Goal: Obtain resource: Obtain resource

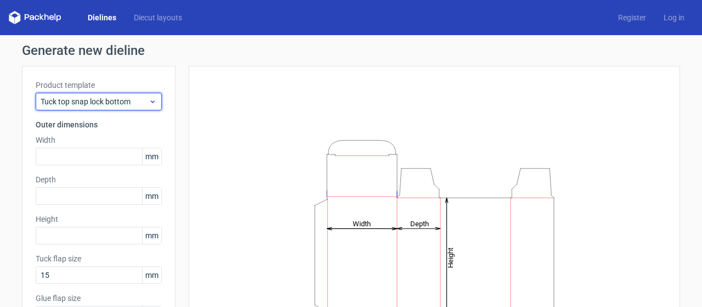
click at [145, 97] on div "Tuck top snap lock bottom" at bounding box center [99, 102] width 126 height 18
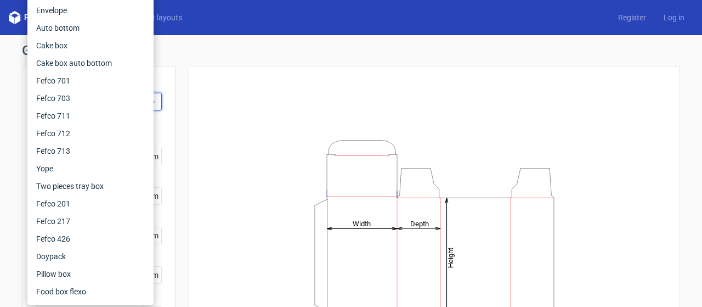
click at [220, 161] on div "Height Depth Width" at bounding box center [434, 243] width 464 height 327
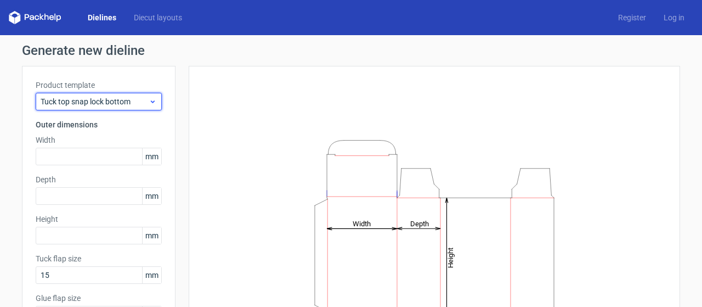
click at [104, 103] on span "Tuck top snap lock bottom" at bounding box center [95, 101] width 108 height 11
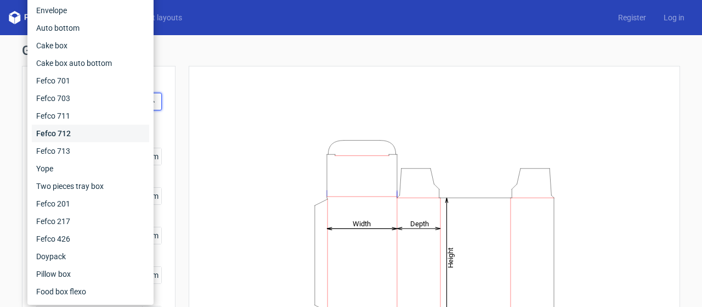
click at [73, 139] on div "Fefco 712" at bounding box center [90, 133] width 117 height 18
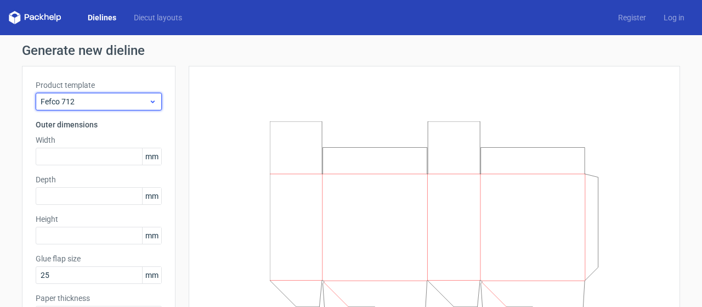
click at [109, 98] on span "Fefco 712" at bounding box center [95, 101] width 108 height 11
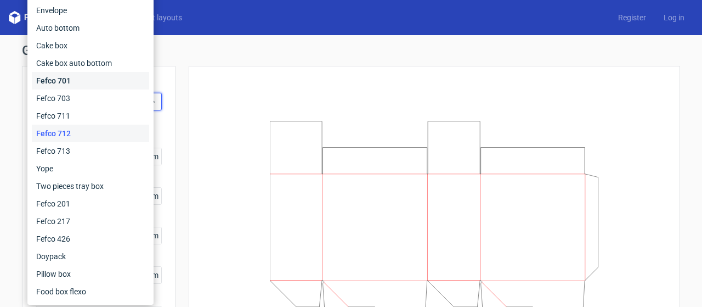
click at [81, 80] on div "Fefco 701" at bounding box center [90, 81] width 117 height 18
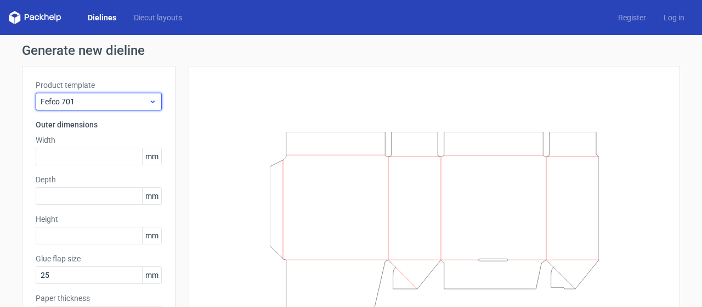
click at [108, 100] on span "Fefco 701" at bounding box center [95, 101] width 108 height 11
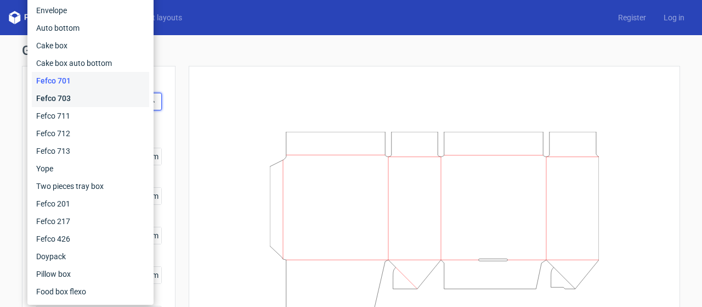
click at [89, 97] on div "Fefco 703" at bounding box center [90, 98] width 117 height 18
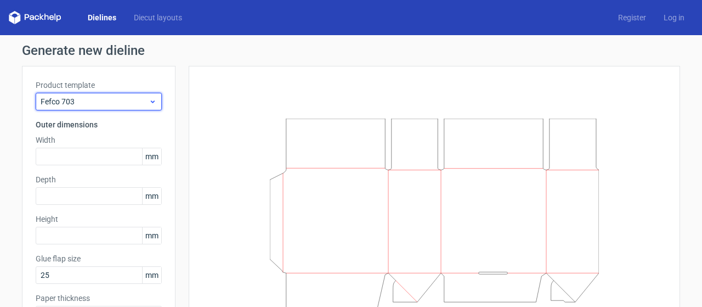
click at [101, 104] on span "Fefco 703" at bounding box center [95, 101] width 108 height 11
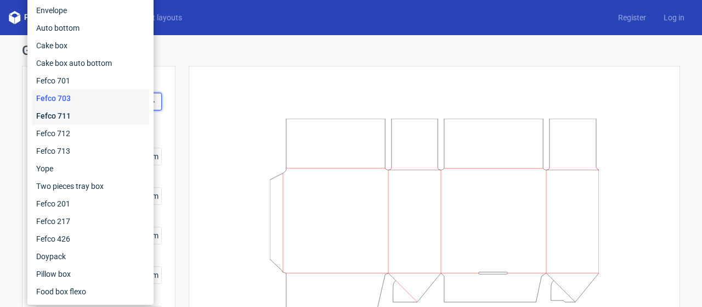
click at [83, 117] on div "Fefco 711" at bounding box center [90, 116] width 117 height 18
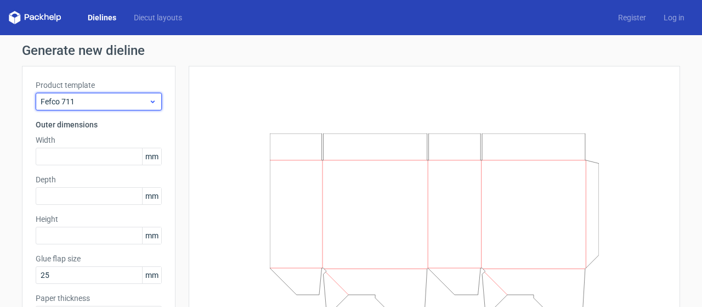
click at [111, 99] on span "Fefco 711" at bounding box center [95, 101] width 108 height 11
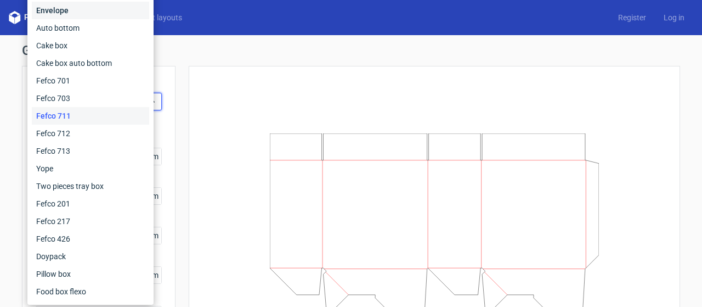
click at [87, 13] on div "Envelope" at bounding box center [90, 11] width 117 height 18
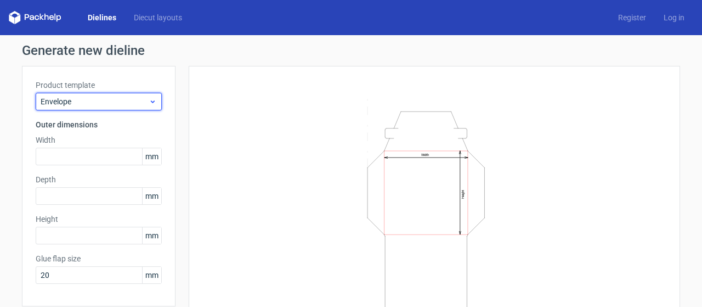
click at [103, 104] on span "Envelope" at bounding box center [95, 101] width 108 height 11
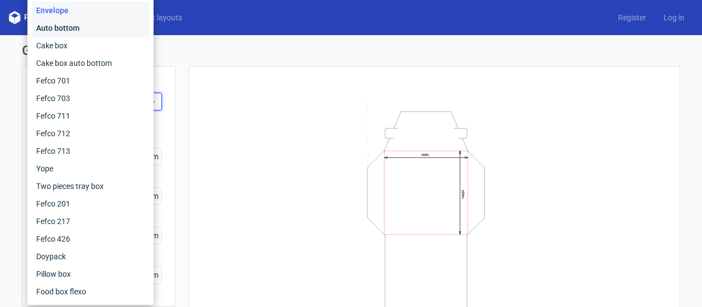
click at [85, 25] on div "Auto bottom" at bounding box center [90, 28] width 117 height 18
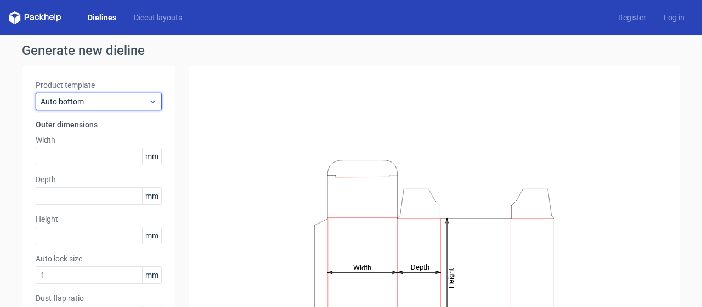
click at [97, 100] on span "Auto bottom" at bounding box center [95, 101] width 108 height 11
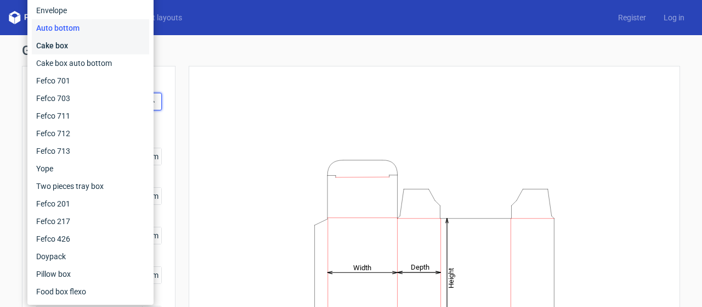
click at [89, 48] on div "Cake box" at bounding box center [90, 46] width 117 height 18
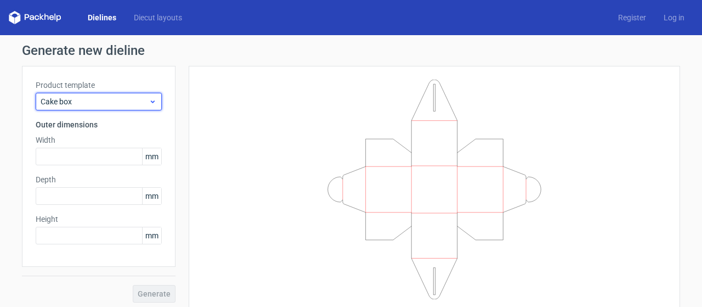
click at [106, 100] on span "Cake box" at bounding box center [95, 101] width 108 height 11
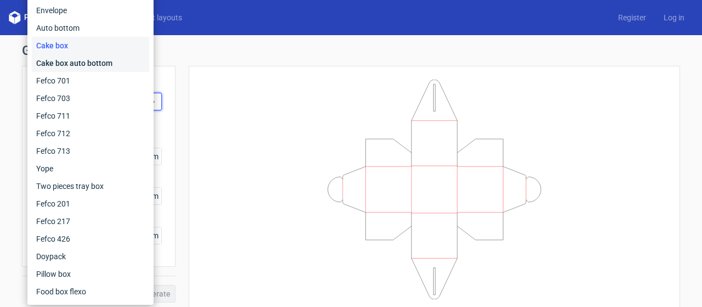
click at [98, 63] on div "Cake box auto bottom" at bounding box center [90, 63] width 117 height 18
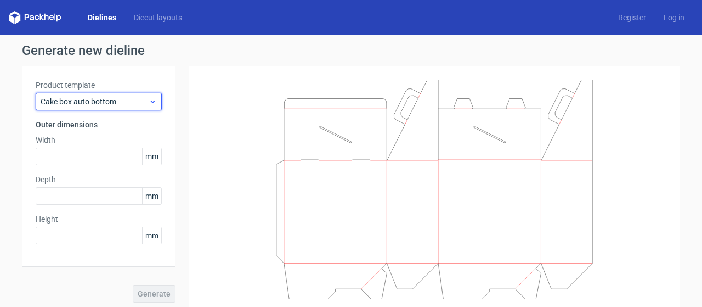
click at [109, 98] on span "Cake box auto bottom" at bounding box center [95, 101] width 108 height 11
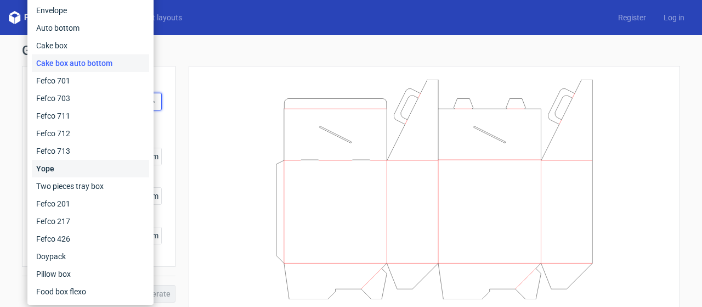
click at [94, 169] on div "Yope" at bounding box center [90, 169] width 117 height 18
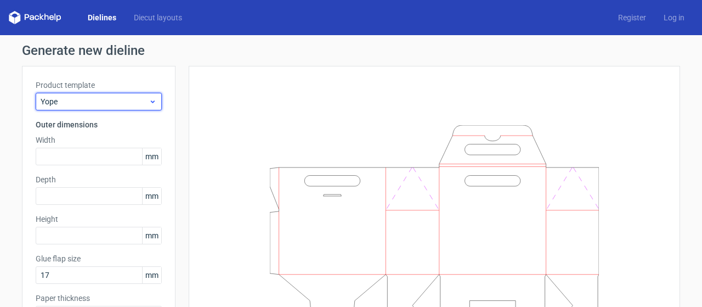
click at [112, 93] on div "Yope" at bounding box center [99, 102] width 126 height 18
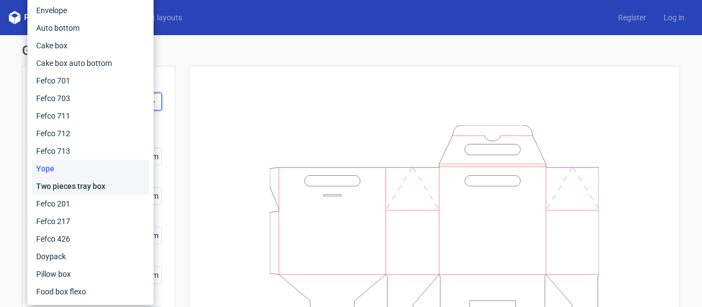
click at [83, 188] on div "Two pieces tray box" at bounding box center [90, 186] width 117 height 18
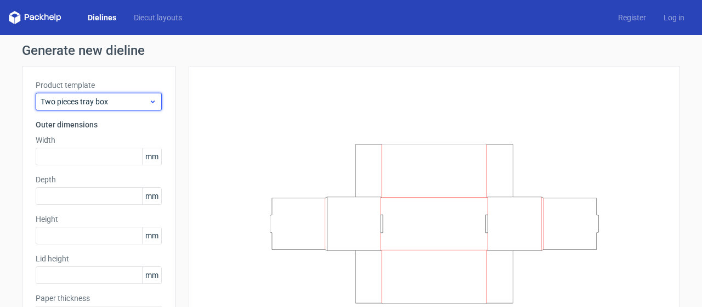
click at [115, 103] on span "Two pieces tray box" at bounding box center [95, 101] width 108 height 11
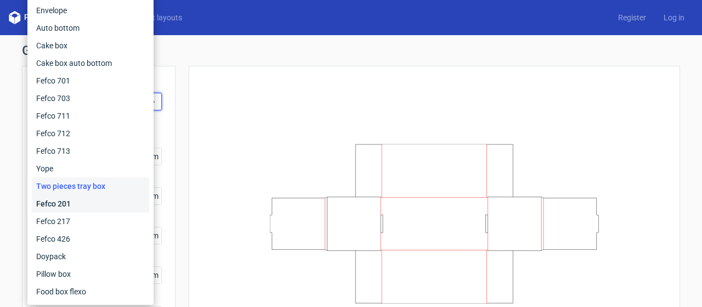
click at [91, 202] on div "Fefco 201" at bounding box center [90, 204] width 117 height 18
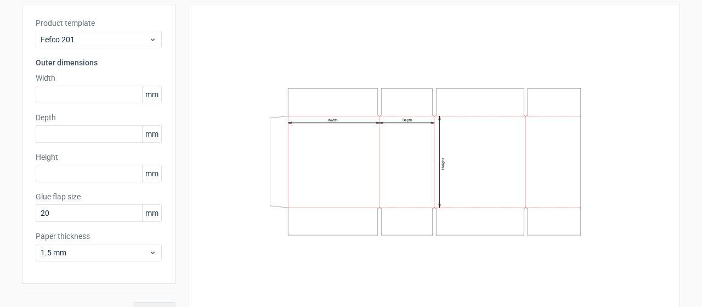
scroll to position [83, 0]
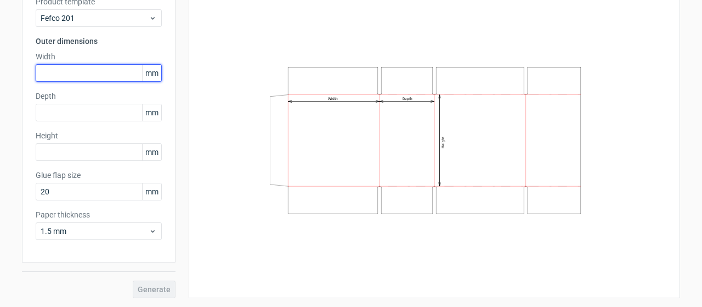
click at [103, 70] on input "text" at bounding box center [99, 73] width 126 height 18
type input "170"
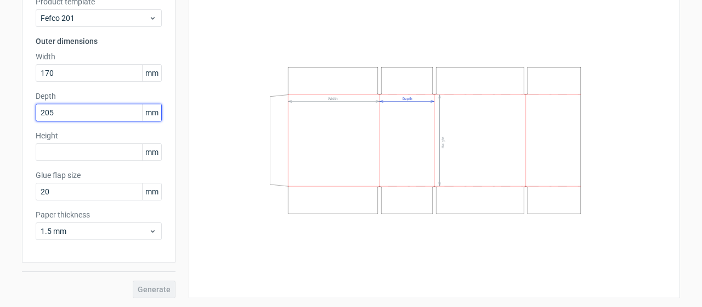
type input "205"
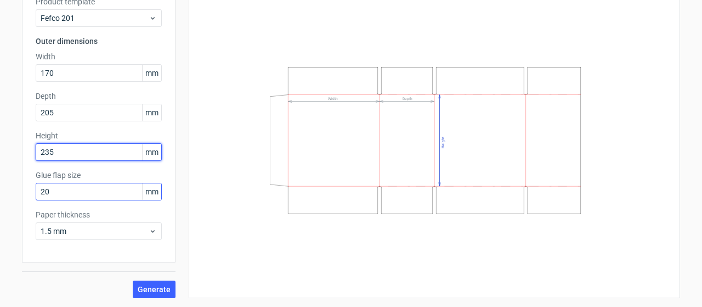
type input "235"
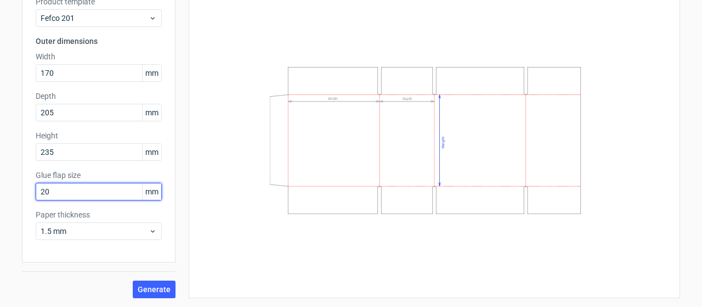
click at [98, 189] on input "20" at bounding box center [99, 192] width 126 height 18
type input "25"
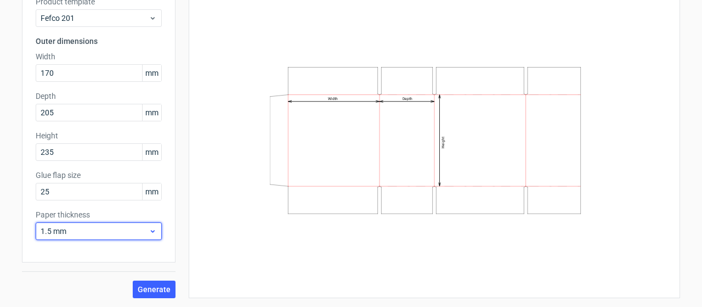
click at [151, 228] on icon at bounding box center [153, 230] width 8 height 9
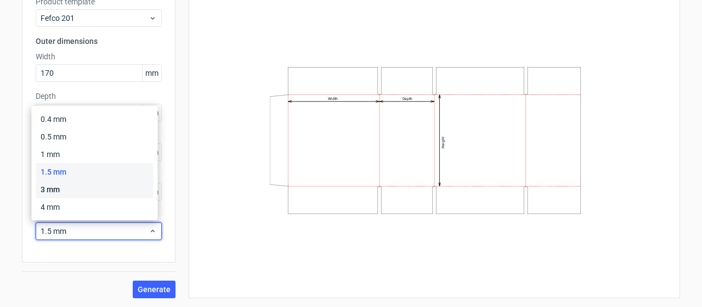
click at [101, 192] on div "3 mm" at bounding box center [94, 189] width 117 height 18
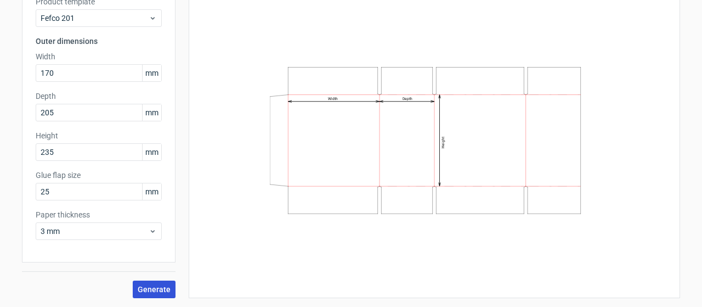
click at [150, 290] on span "Generate" at bounding box center [154, 289] width 33 height 8
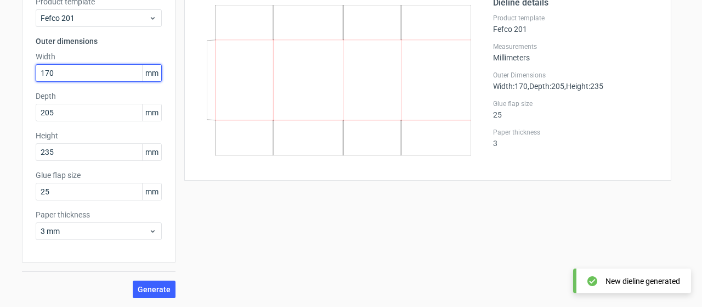
drag, startPoint x: 76, startPoint y: 74, endPoint x: 1, endPoint y: 73, distance: 75.1
click at [0, 73] on div "Generate new dieline Product template Fefco 201 Outer dimensions Width 170 mm D…" at bounding box center [351, 129] width 702 height 355
type input "205"
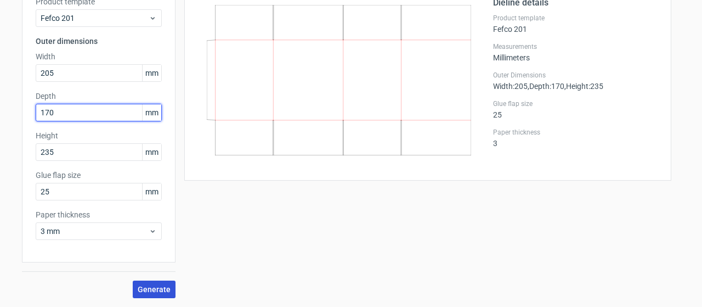
type input "170"
click at [156, 288] on span "Generate" at bounding box center [154, 289] width 33 height 8
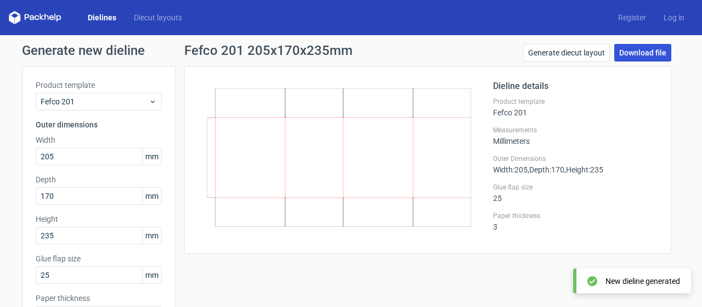
click at [635, 54] on link "Download file" at bounding box center [642, 53] width 57 height 18
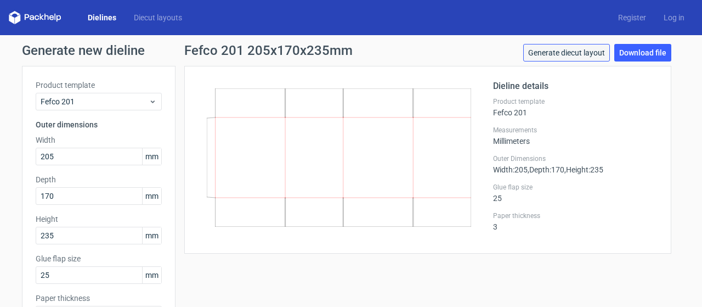
click at [563, 48] on link "Generate diecut layout" at bounding box center [566, 53] width 87 height 18
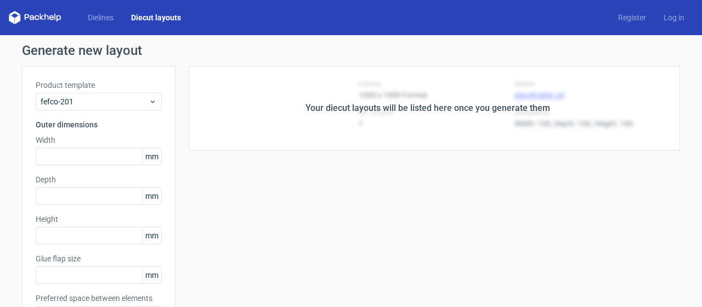
type input "205"
type input "170"
type input "235"
type input "25"
type input "5"
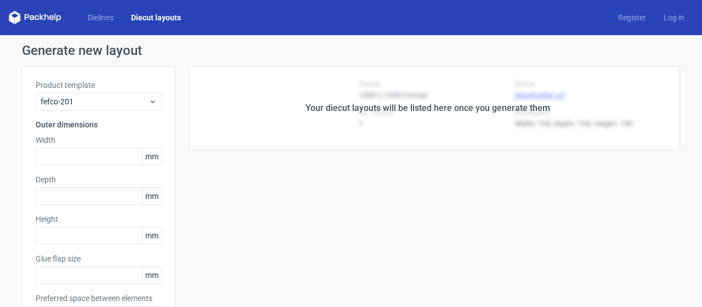
type input "48"
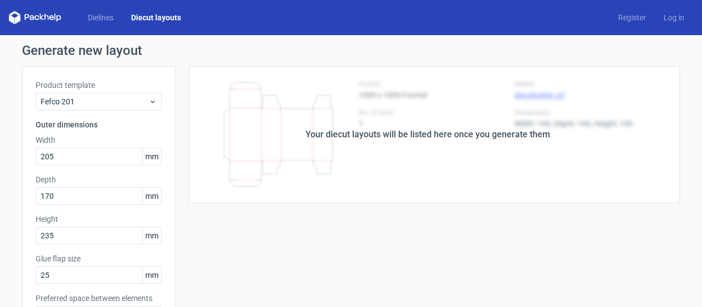
click at [430, 141] on div "Your diecut layouts will be listed here once you generate them" at bounding box center [427, 134] width 505 height 137
click at [367, 163] on div "Your diecut layouts will be listed here once you generate them" at bounding box center [427, 134] width 505 height 137
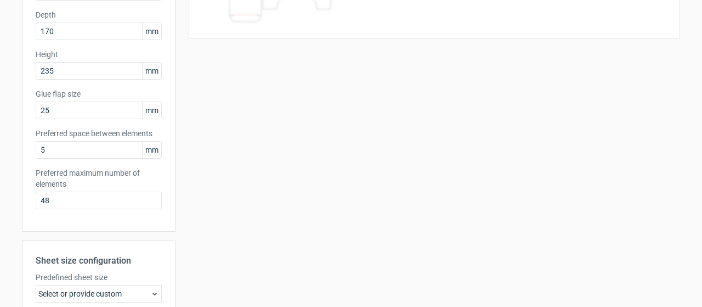
scroll to position [324, 0]
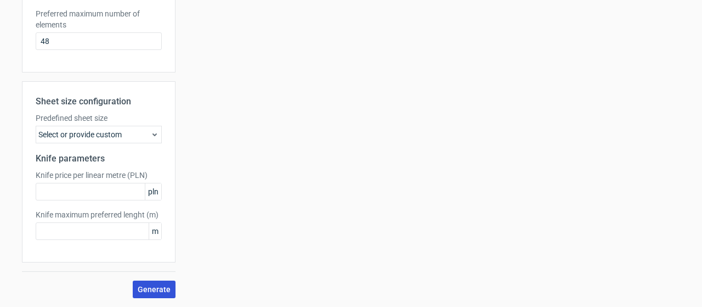
click at [162, 281] on button "Generate" at bounding box center [154, 289] width 43 height 18
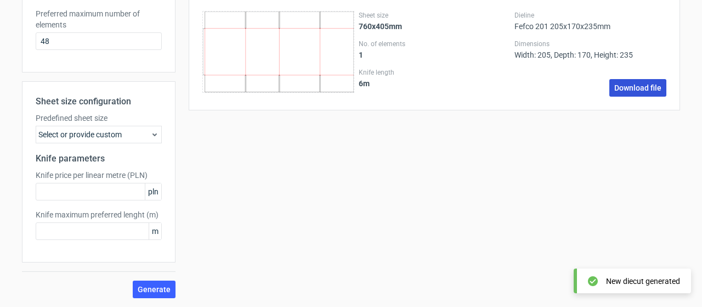
click at [630, 88] on link "Download file" at bounding box center [637, 88] width 57 height 18
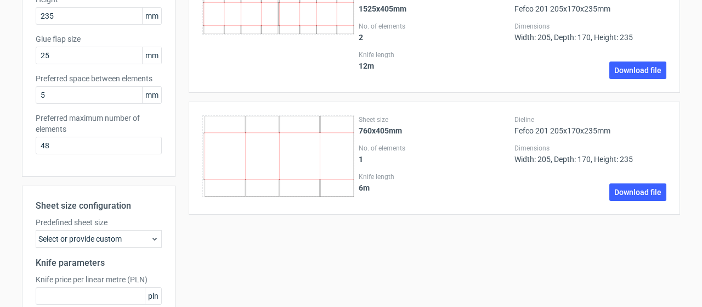
scroll to position [0, 0]
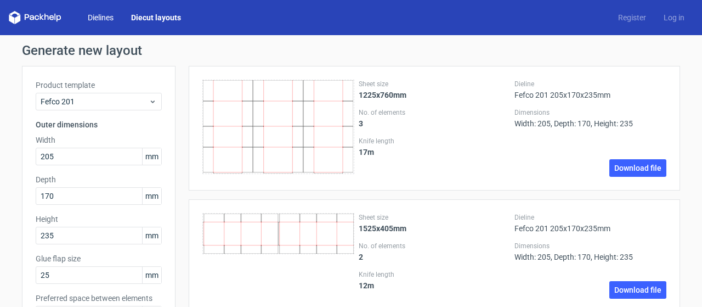
click at [101, 19] on link "Dielines" at bounding box center [100, 17] width 43 height 11
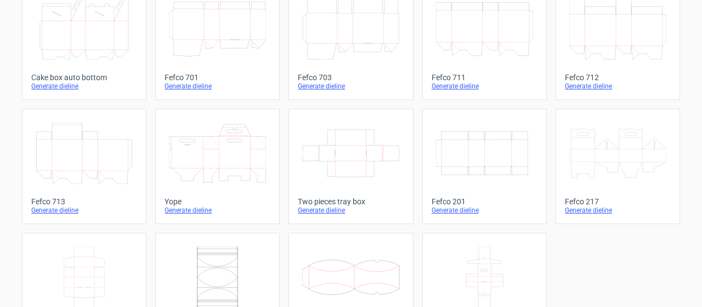
scroll to position [379, 0]
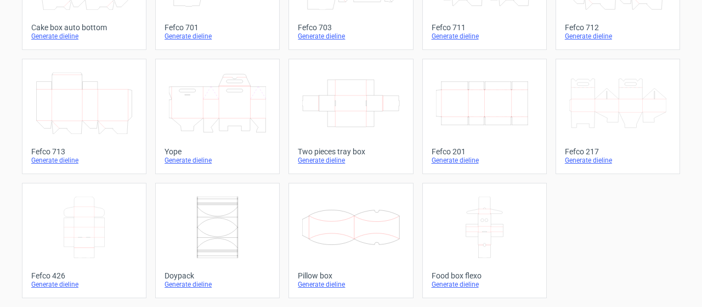
click at [466, 129] on icon "Width Depth Height" at bounding box center [484, 102] width 97 height 61
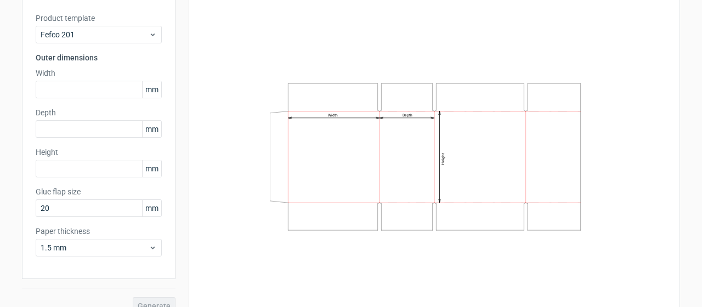
scroll to position [83, 0]
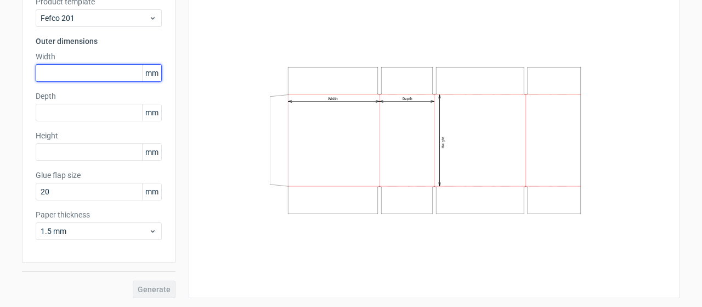
click at [92, 73] on input "text" at bounding box center [99, 73] width 126 height 18
type input "205"
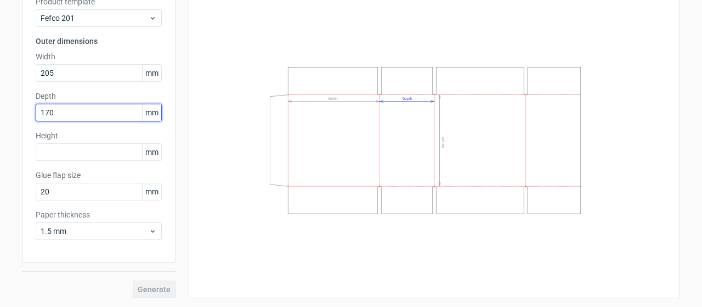
type input "170"
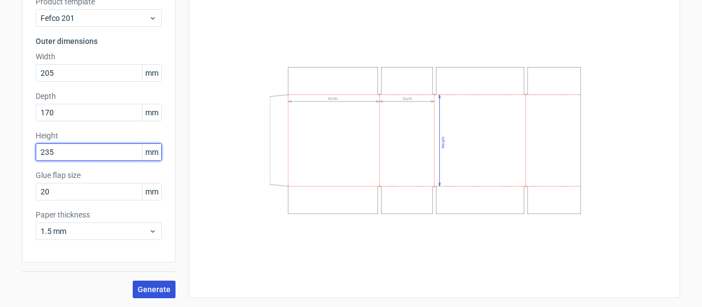
type input "235"
click at [148, 285] on span "Generate" at bounding box center [154, 289] width 33 height 8
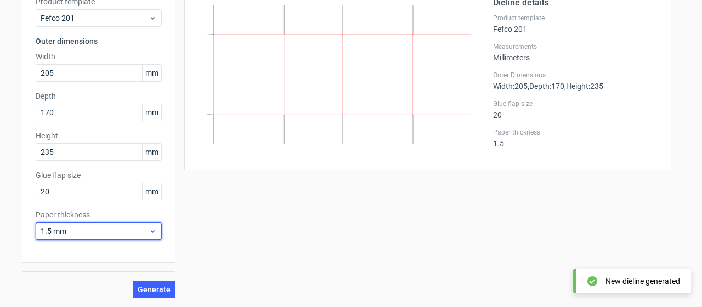
click at [138, 231] on span "1.5 mm" at bounding box center [95, 230] width 108 height 11
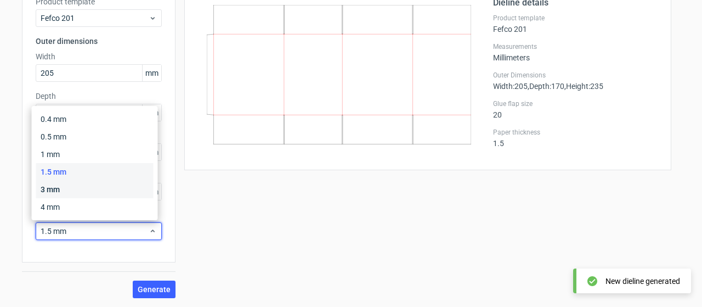
click at [105, 187] on div "3 mm" at bounding box center [94, 189] width 117 height 18
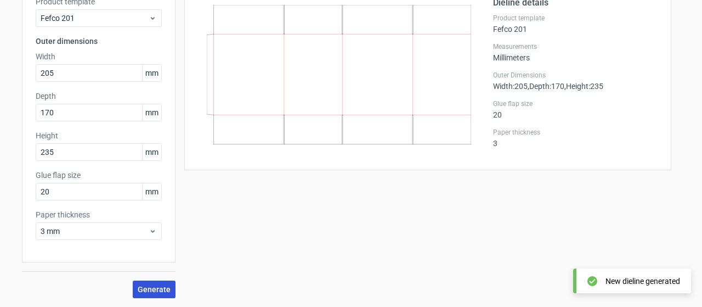
click at [149, 290] on span "Generate" at bounding box center [154, 289] width 33 height 8
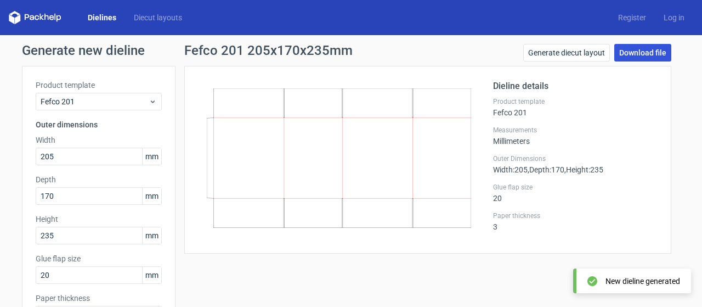
click at [619, 57] on link "Download file" at bounding box center [642, 53] width 57 height 18
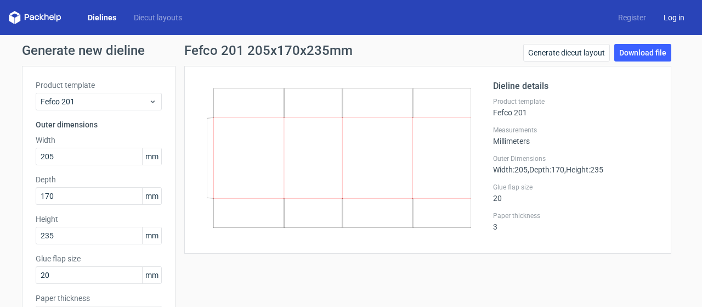
click at [672, 20] on link "Log in" at bounding box center [674, 17] width 38 height 11
